Goal: Task Accomplishment & Management: Complete application form

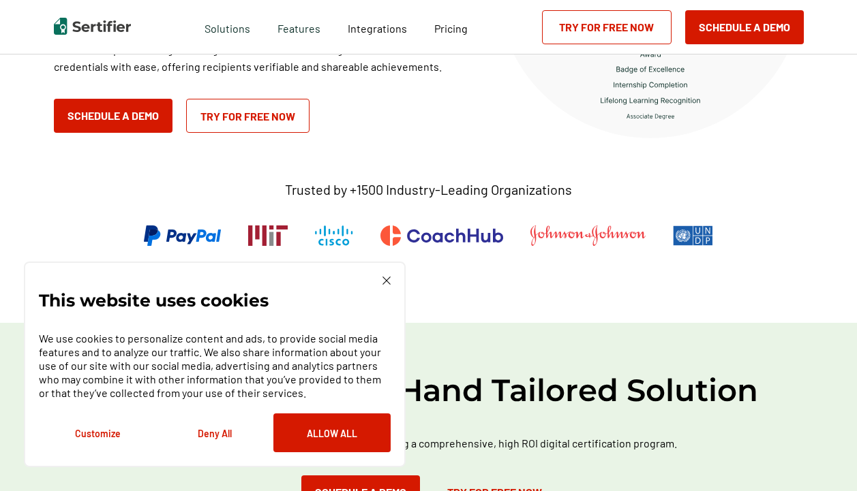
scroll to position [273, 0]
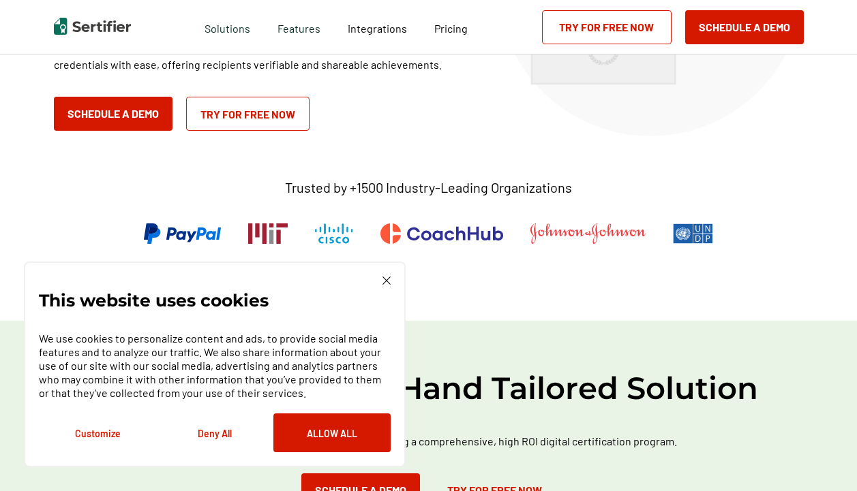
click at [385, 276] on div "This website uses cookies We use cookies to personalize content and ads, to pro…" at bounding box center [215, 365] width 382 height 206
click at [382, 283] on img at bounding box center [386, 281] width 8 height 8
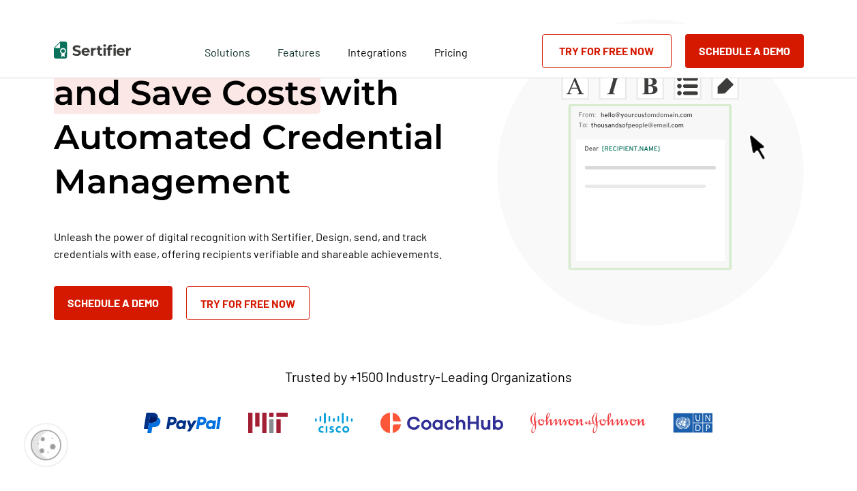
scroll to position [0, 0]
